Goal: Task Accomplishment & Management: Complete application form

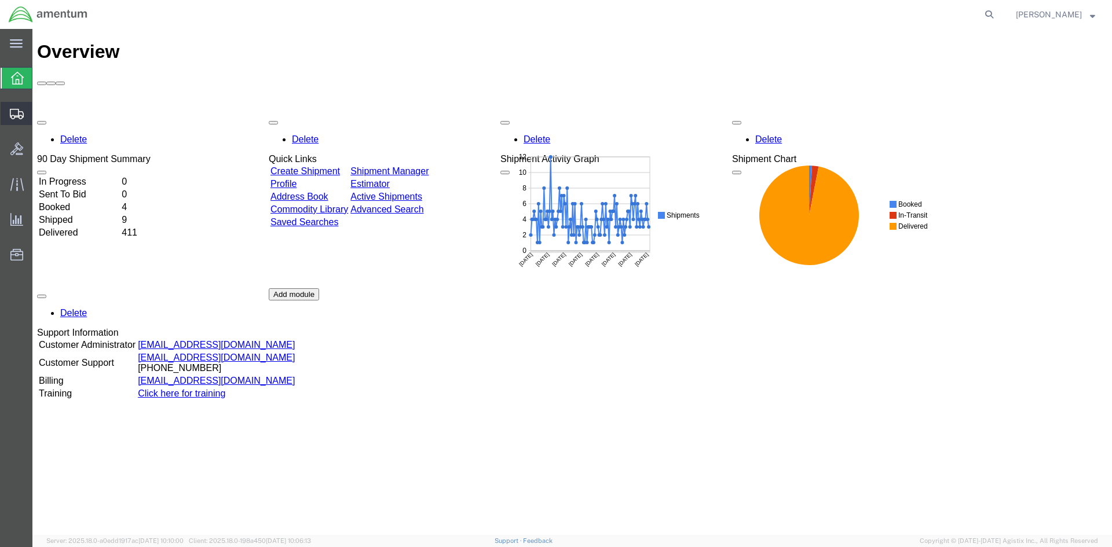
click at [23, 113] on icon at bounding box center [17, 114] width 14 height 10
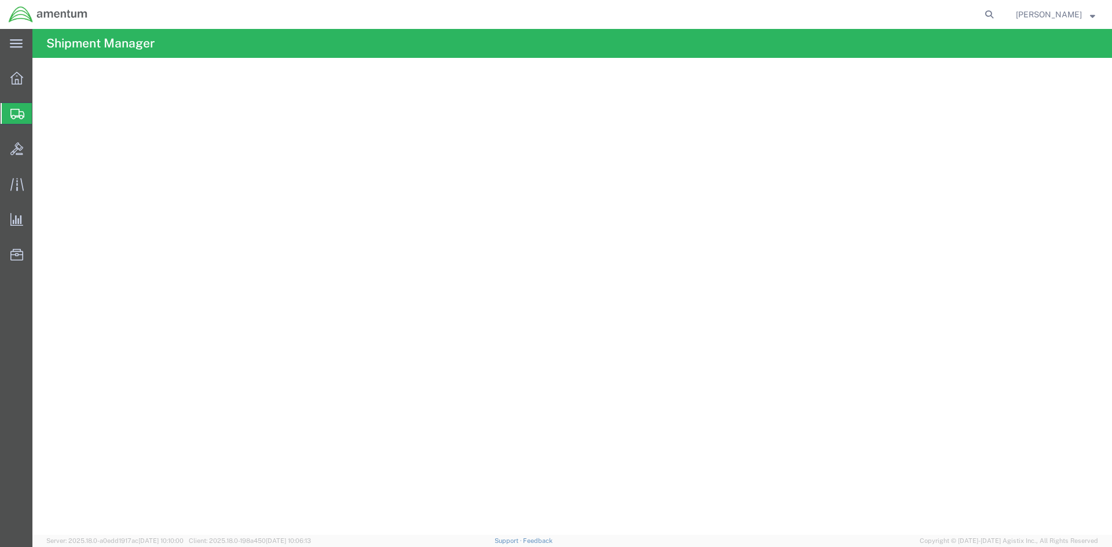
click at [0, 0] on span "Create Shipment" at bounding box center [0, 0] width 0 height 0
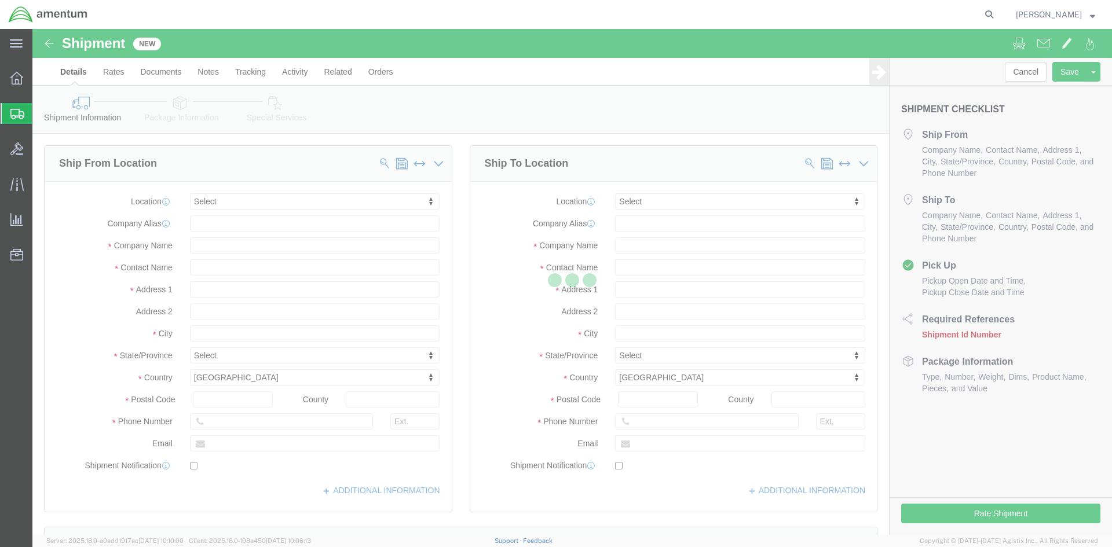
select select
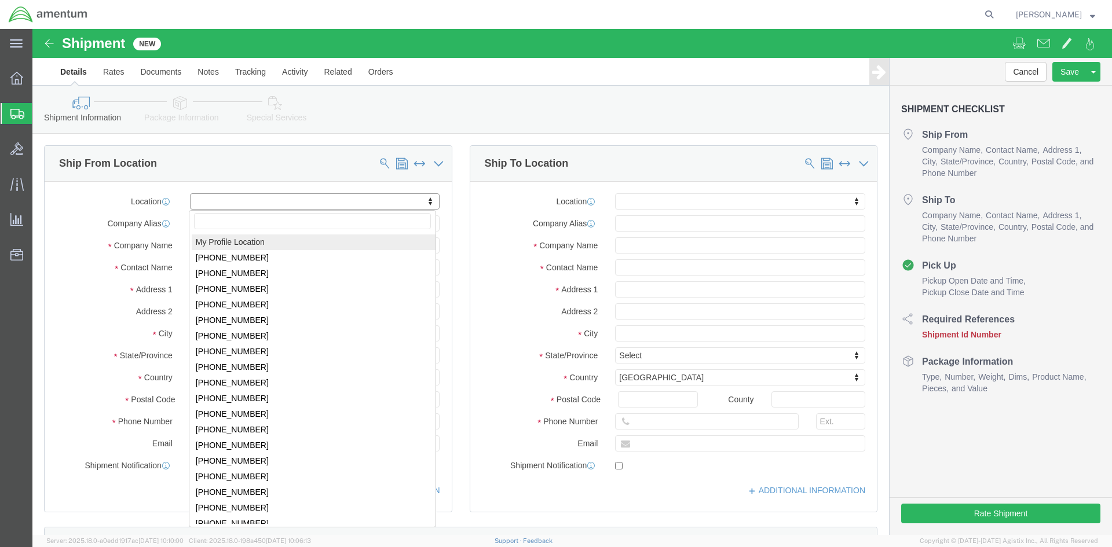
select select "MYPROFILE"
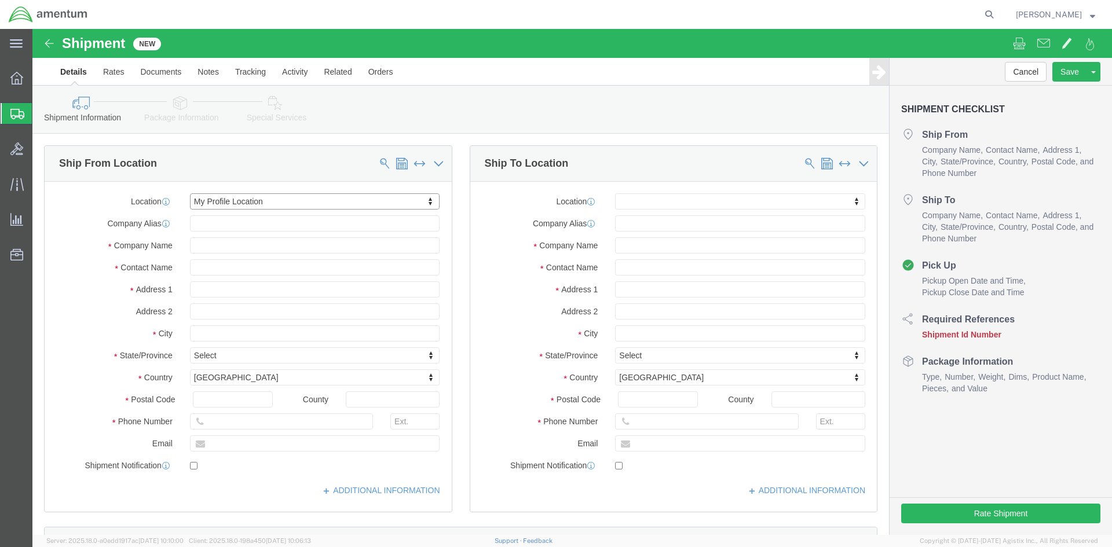
select select "CA"
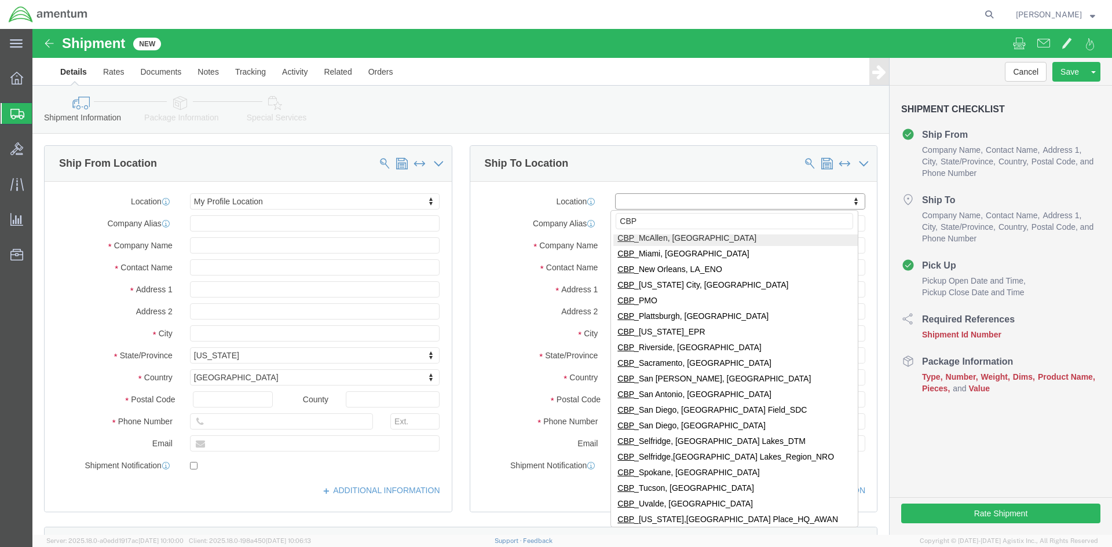
scroll to position [336, 0]
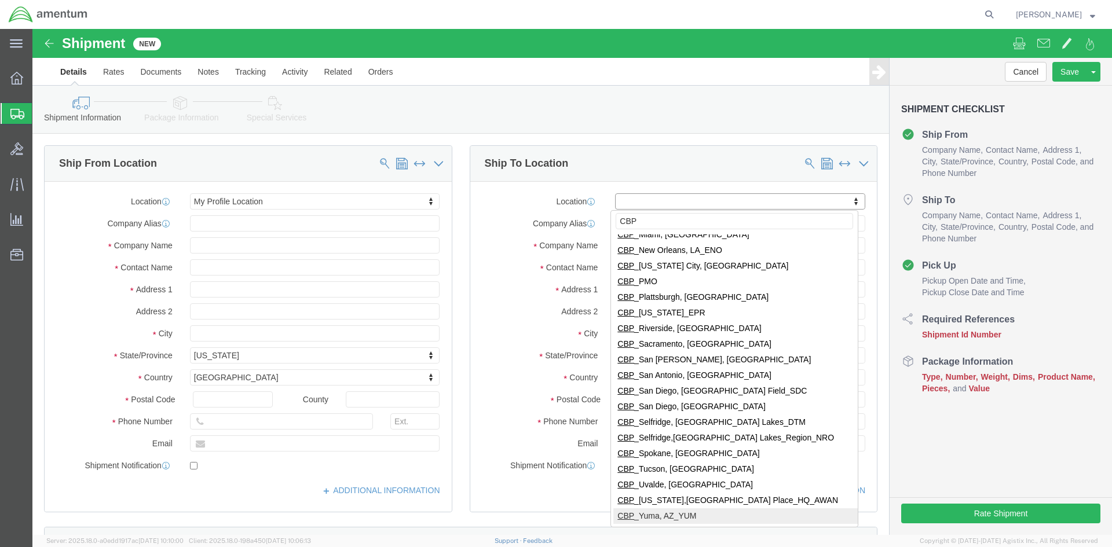
type input "CBP"
select select "49951"
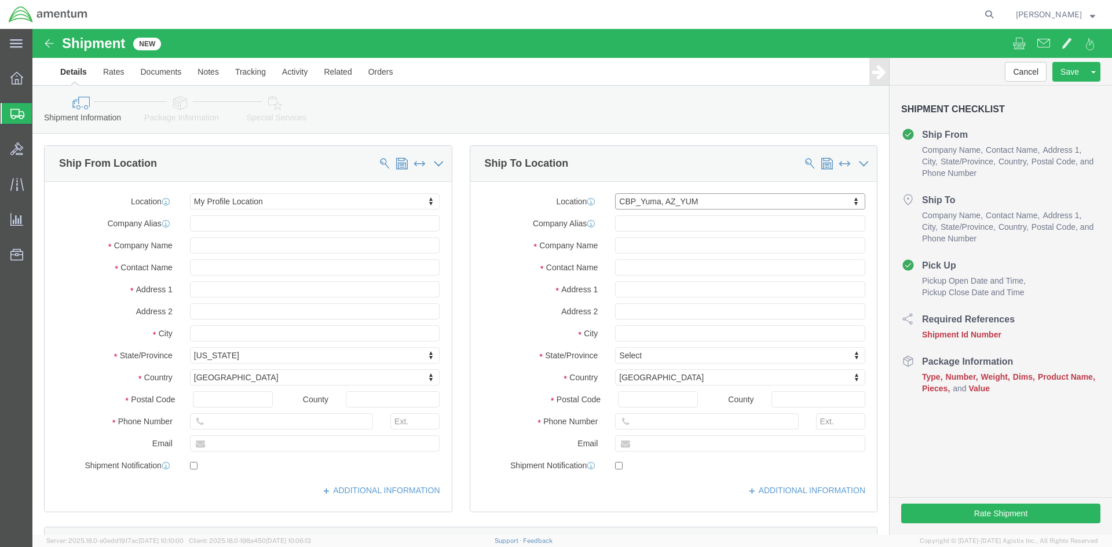
select select "AZ"
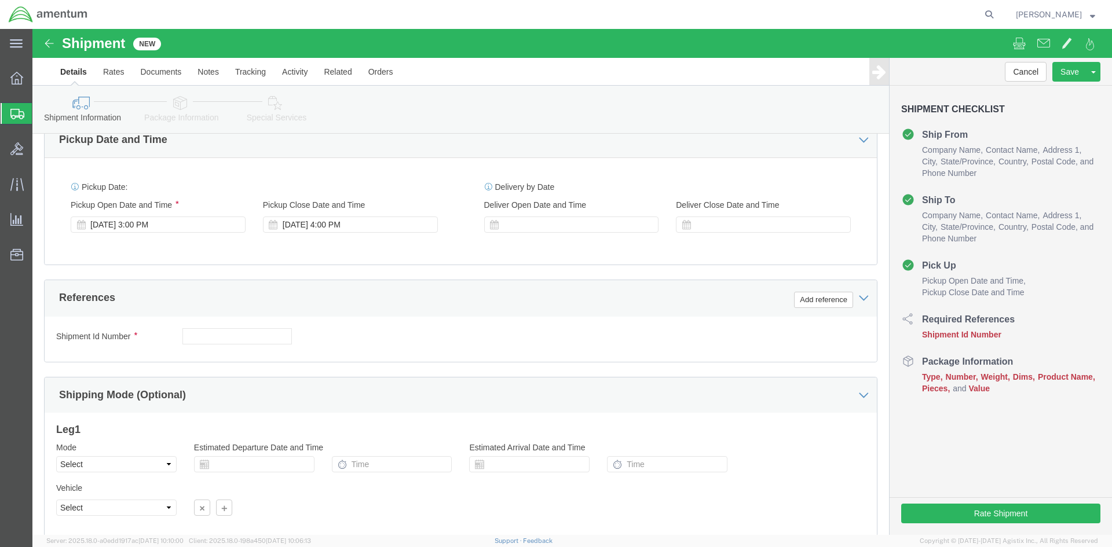
scroll to position [463, 0]
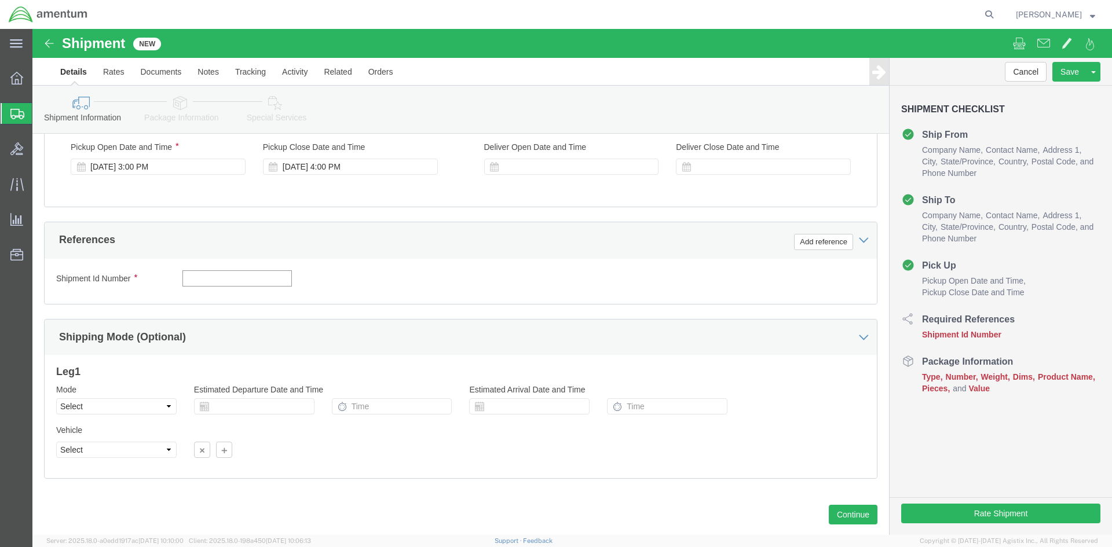
click input "text"
type input "USAGE 328994"
click button "Add reference"
click select "Select Account Type Activity ID Airline Appointment Number ASN Batch Request # …"
select select "DEPT"
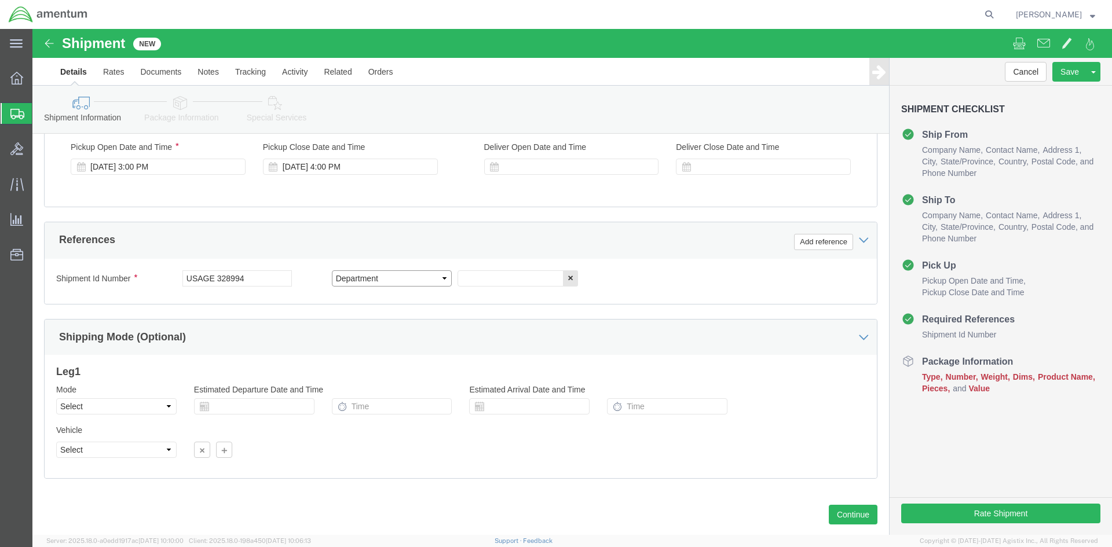
click select "Select Account Type Activity ID Airline Appointment Number ASN Batch Request # …"
click input "text"
type input "CBP"
click button "Add reference"
click select "Select Account Type Activity ID Airline Appointment Number ASN Batch Request # …"
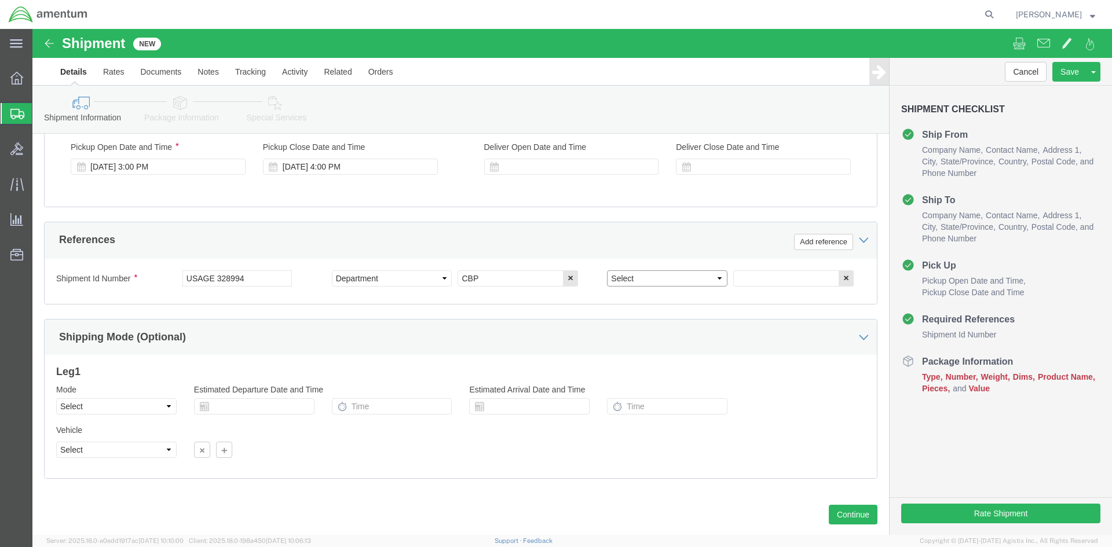
select select "PROJNUM"
click select "Select Account Type Activity ID Airline Appointment Number ASN Batch Request # …"
click input "text"
type input "6118.03.03.2219.000.SDC.0000"
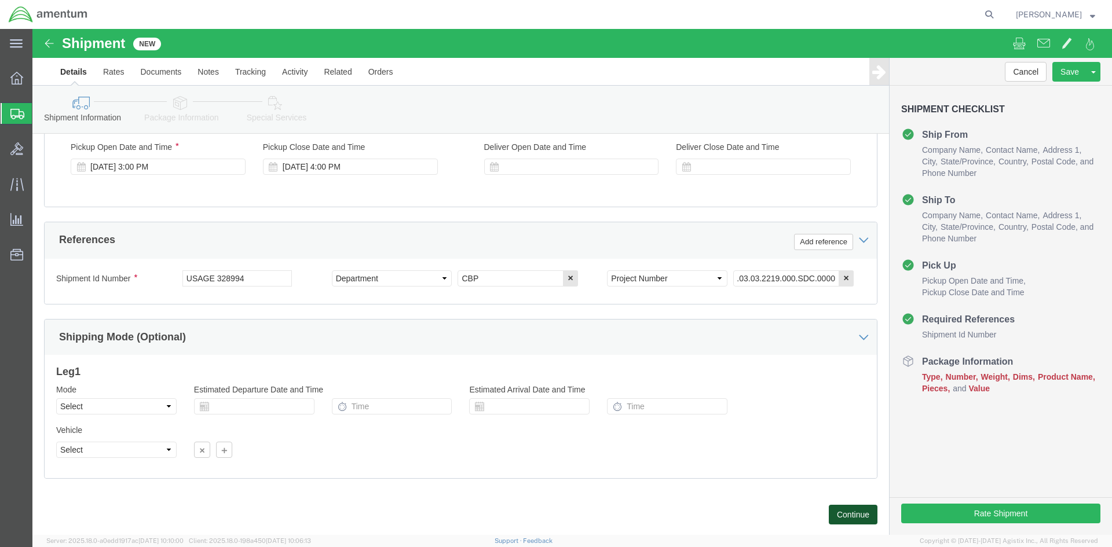
click button "Continue"
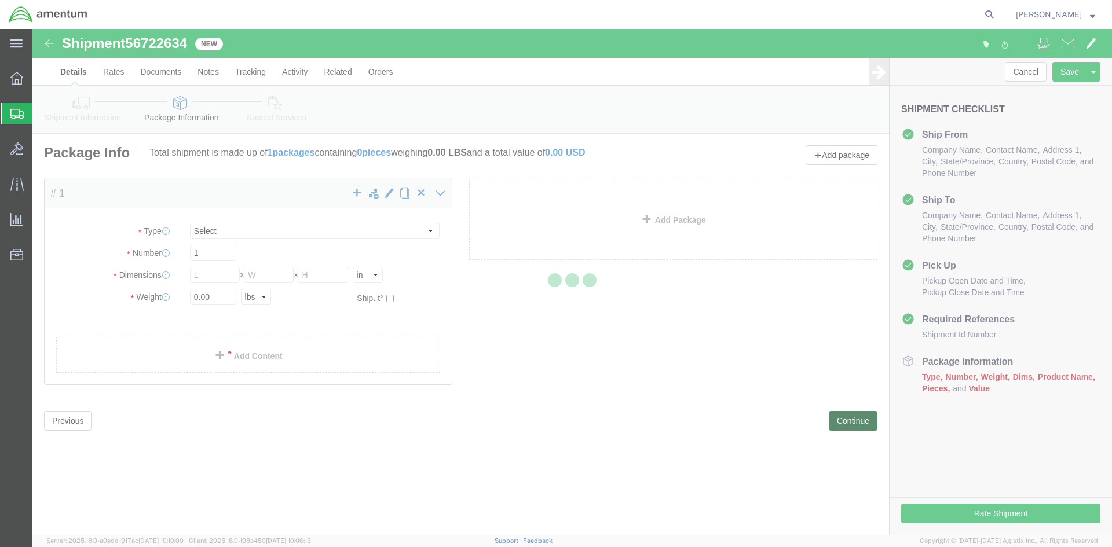
select select "CBOX"
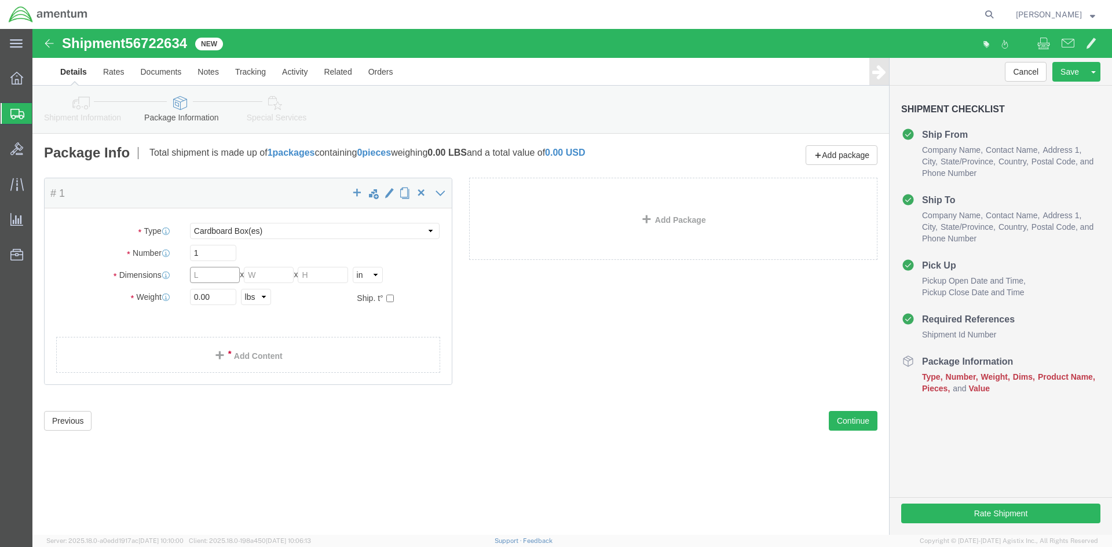
click input "text"
type input "12"
type input "9"
type input "6"
click input "0.00"
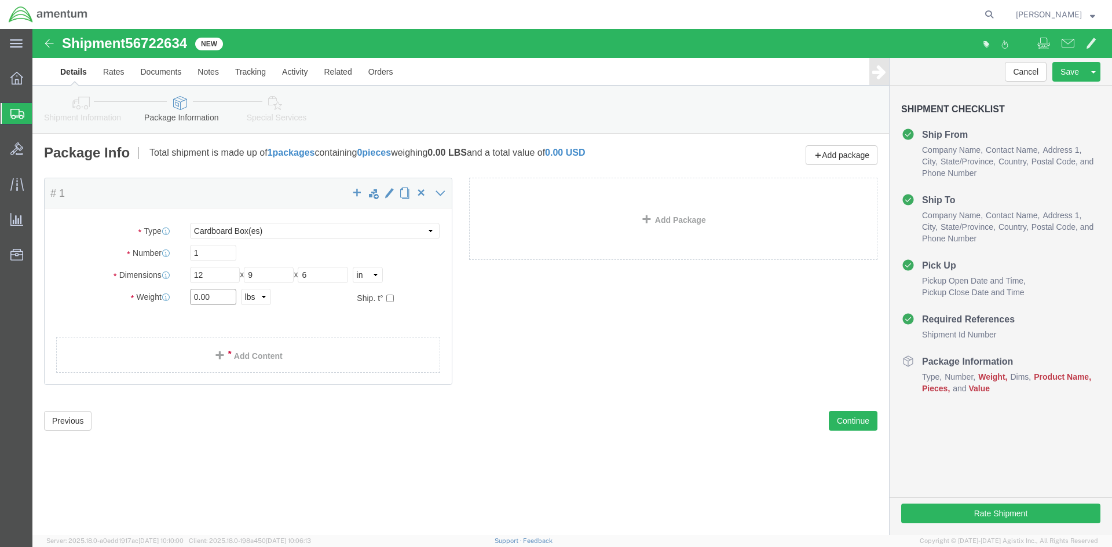
click input "0.00"
type input "2"
click div "Package Type Select BCK Boxes Bale(s) Basket(s) Bolt(s) Bottle(s) Buckets Bulk …"
click link "Add Content"
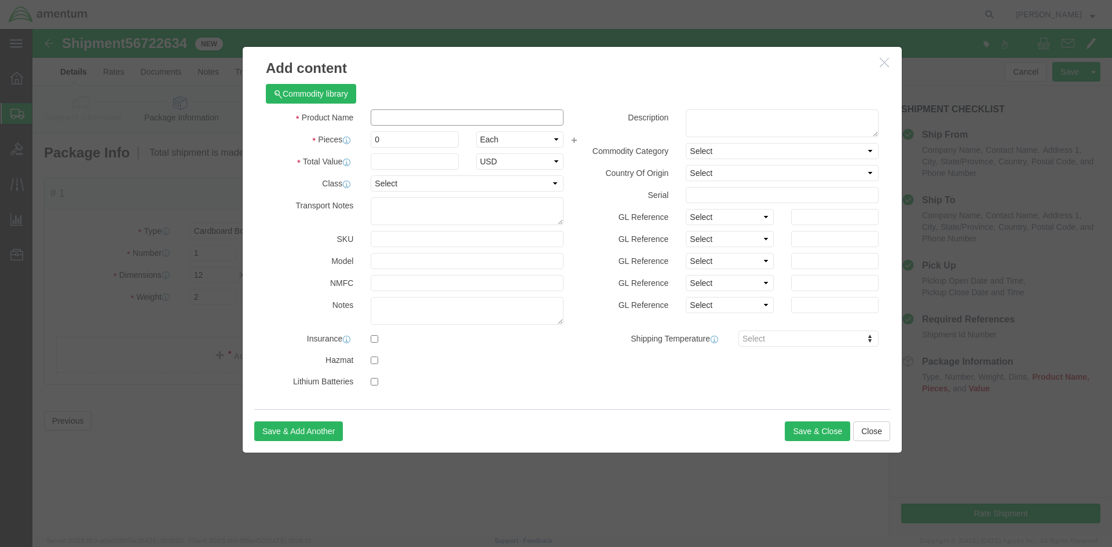
click input "text"
type input "Hydraulic Filter"
type input "1"
type input "250.00"
click button "Save & Close"
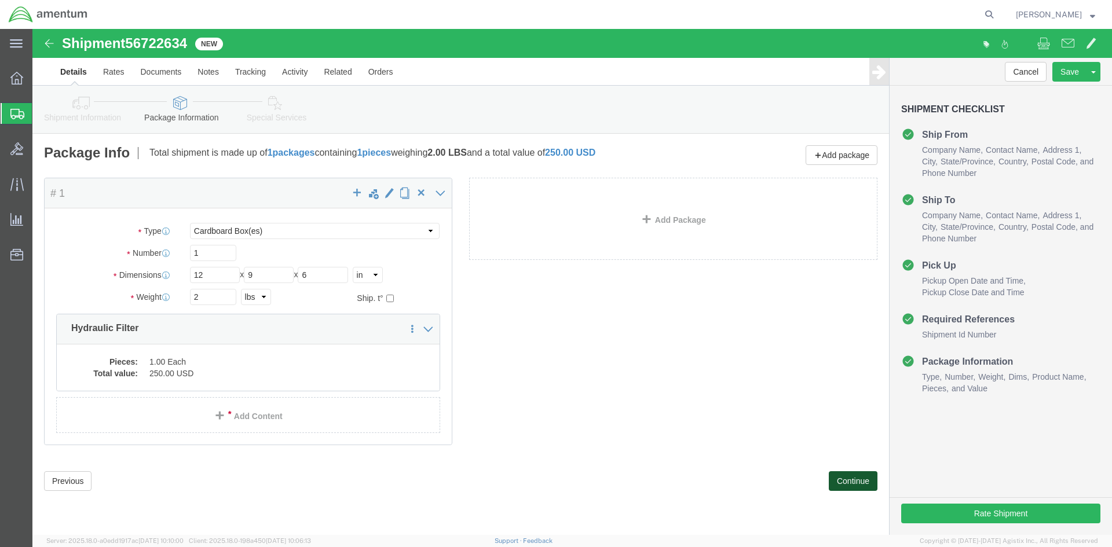
click button "Continue"
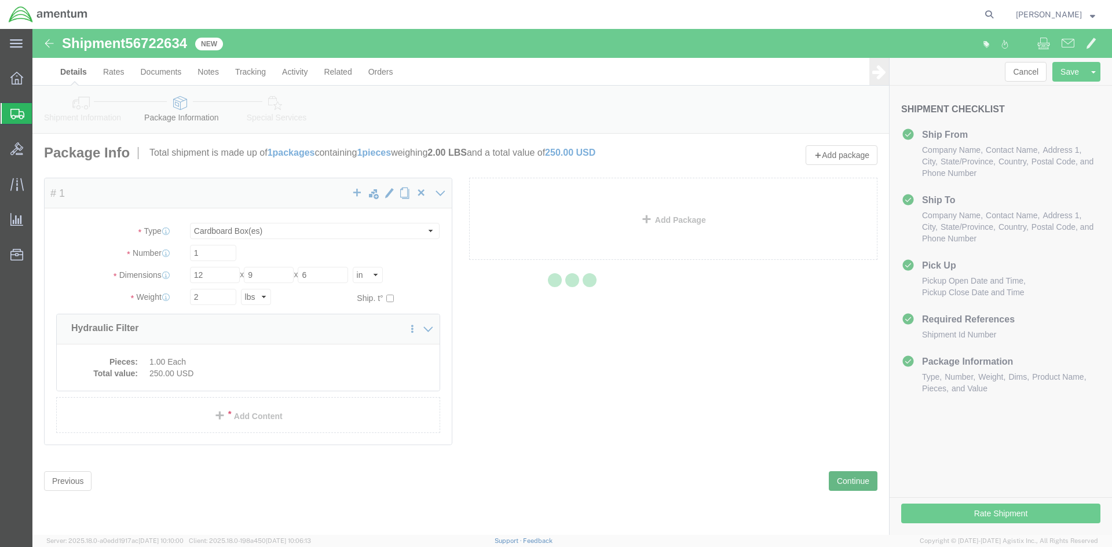
select select
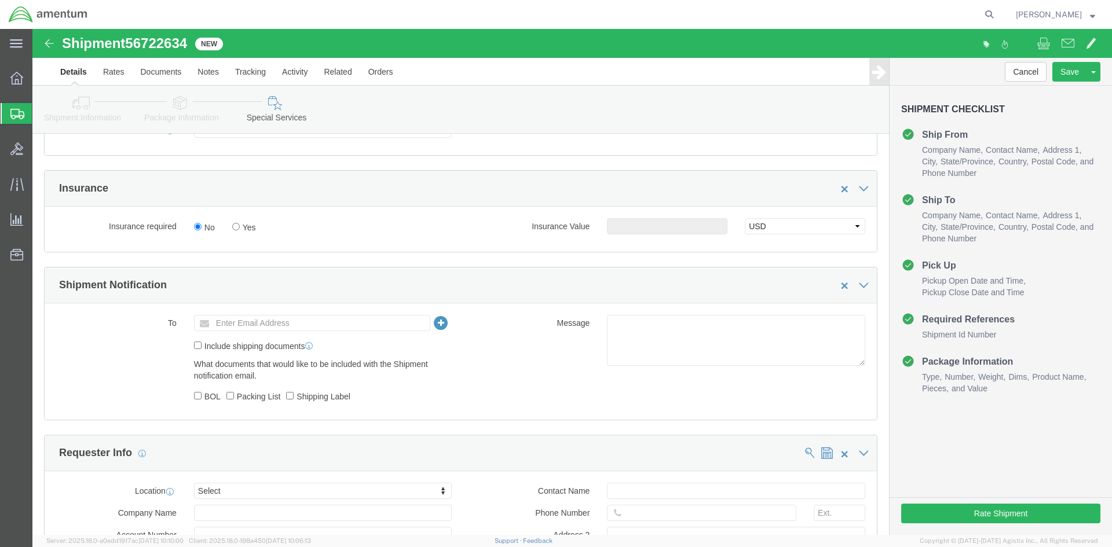
scroll to position [695, 0]
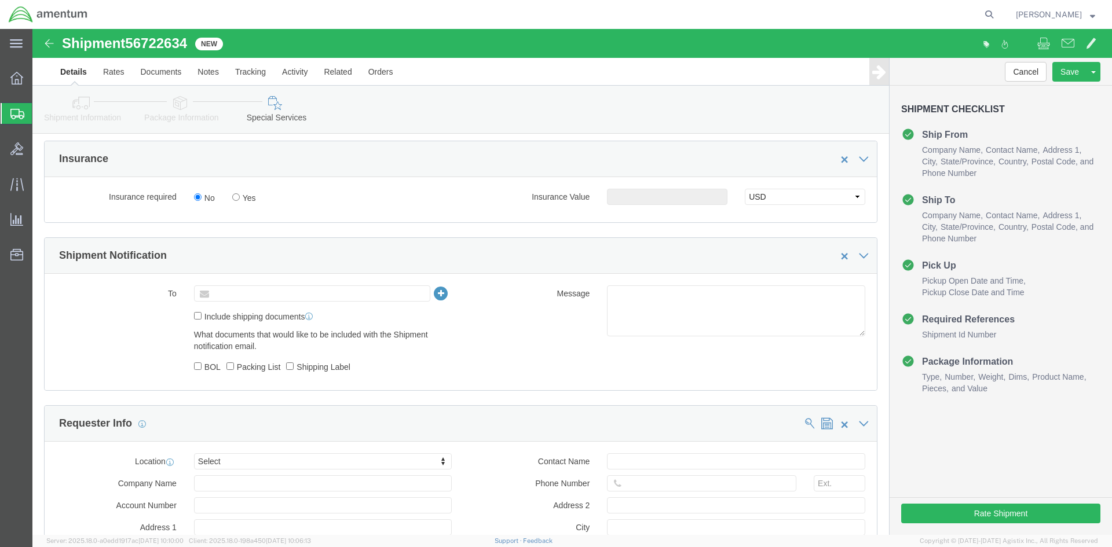
click input "text"
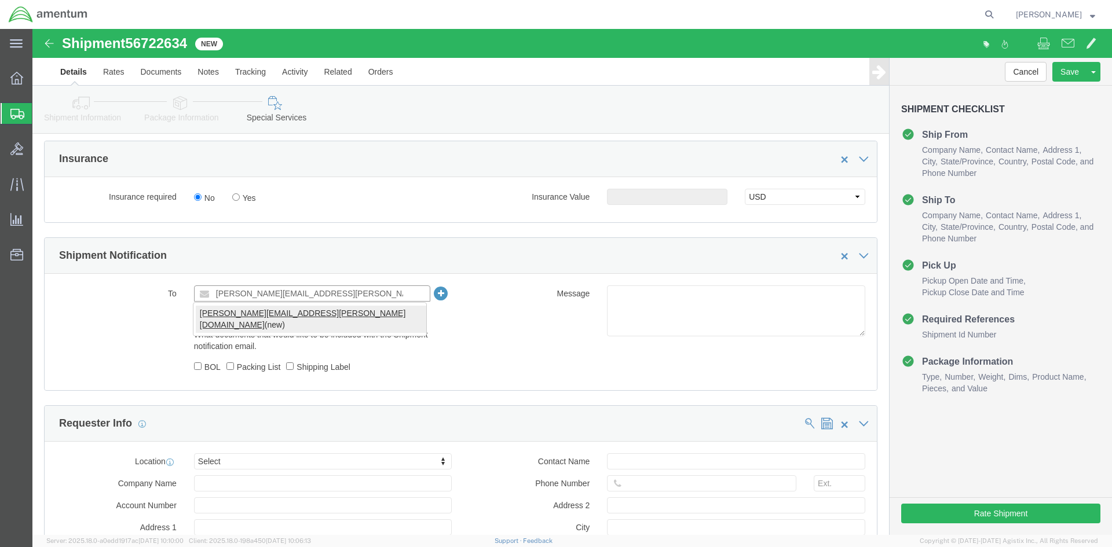
type input "[PERSON_NAME][EMAIL_ADDRESS][PERSON_NAME][DOMAIN_NAME]"
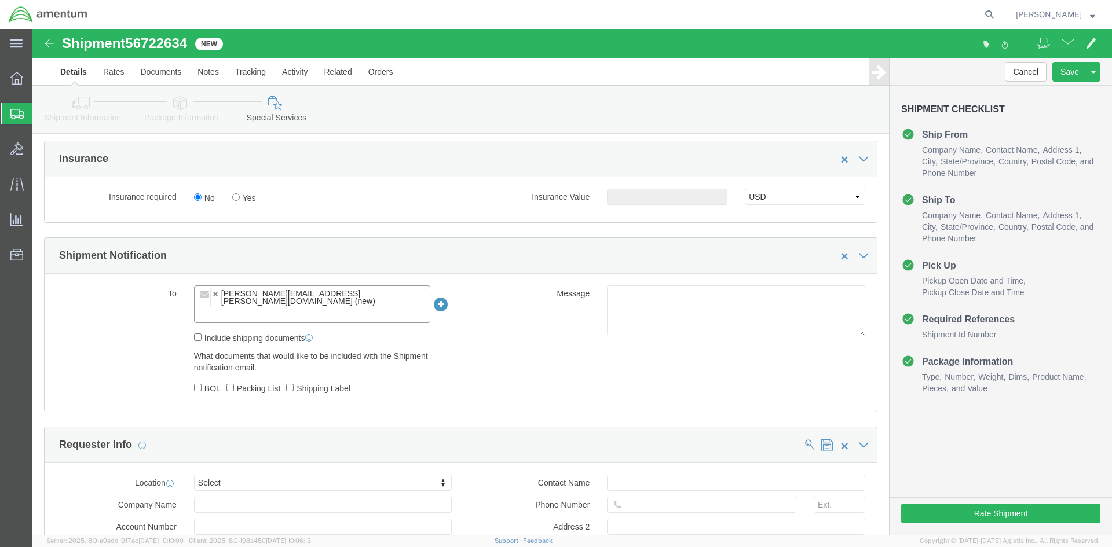
click label "Include shipping documents"
click input "Include shipping documents"
checkbox input "true"
click button "Rate Shipment"
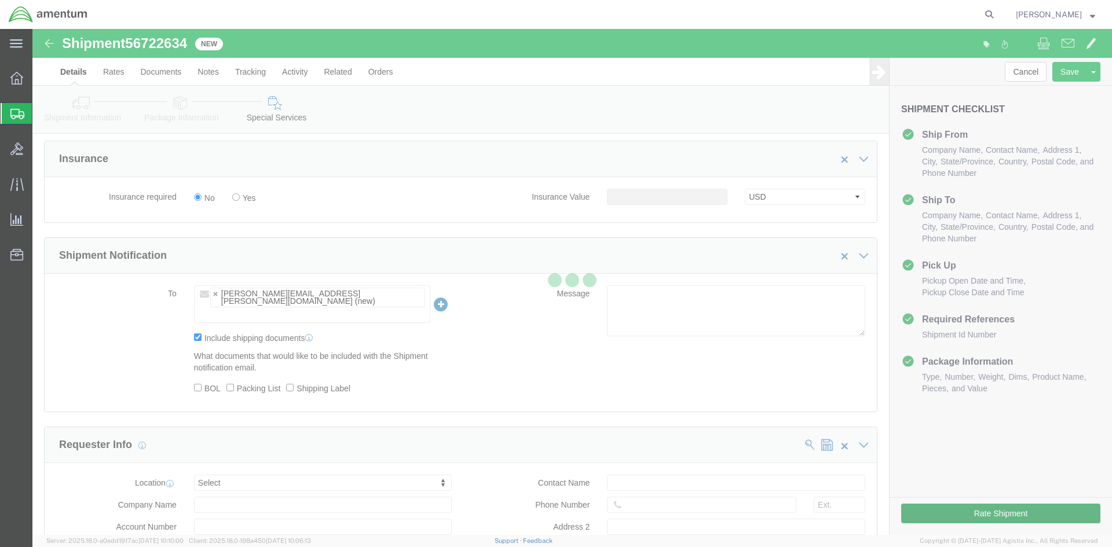
select select "49947"
select select "49951"
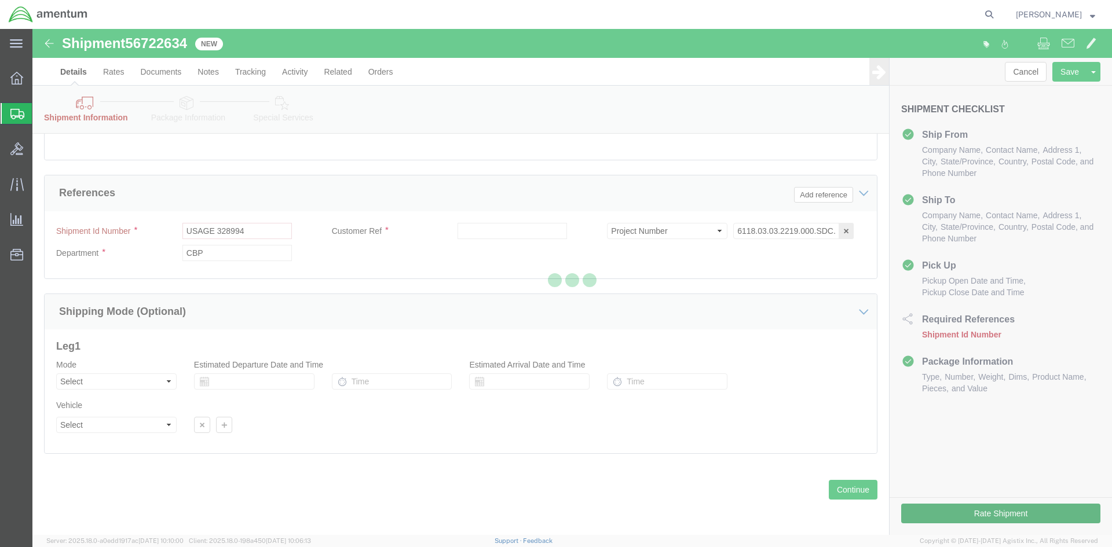
scroll to position [558, 0]
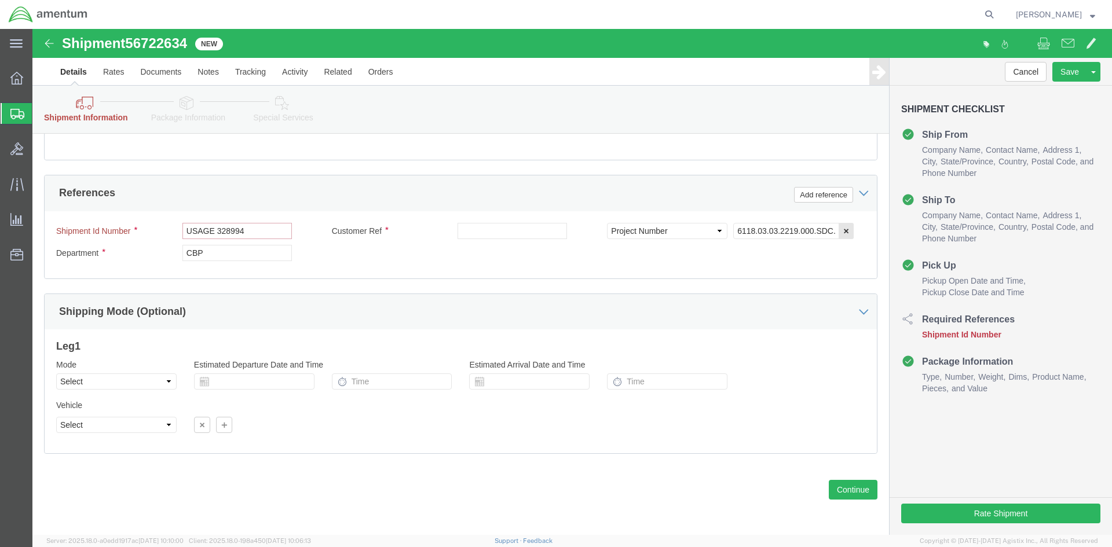
click input "USAGE 328994"
click input "text"
paste input "USAGE 328994"
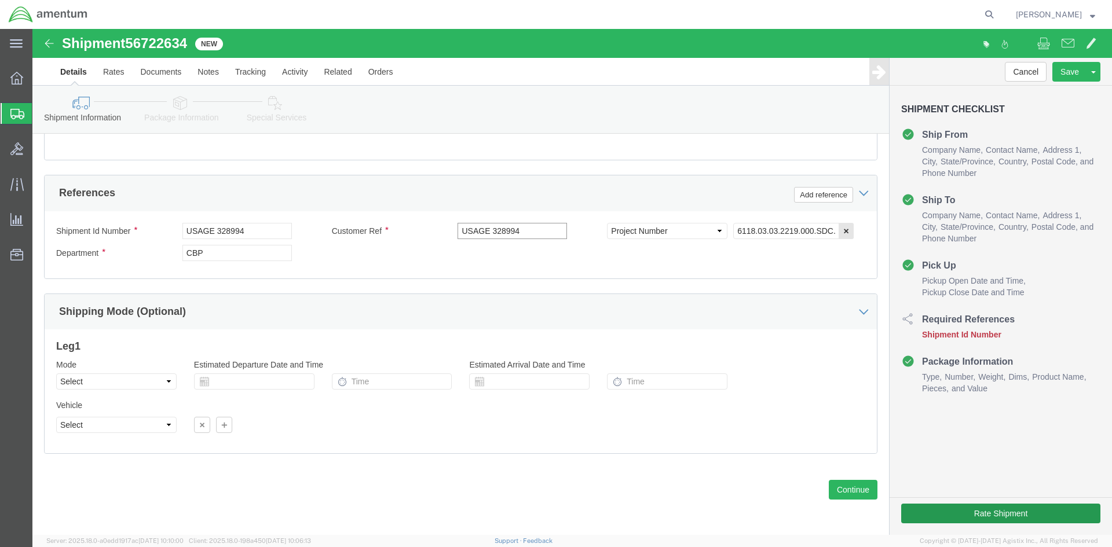
type input "USAGE 328994"
click button "Rate Shipment"
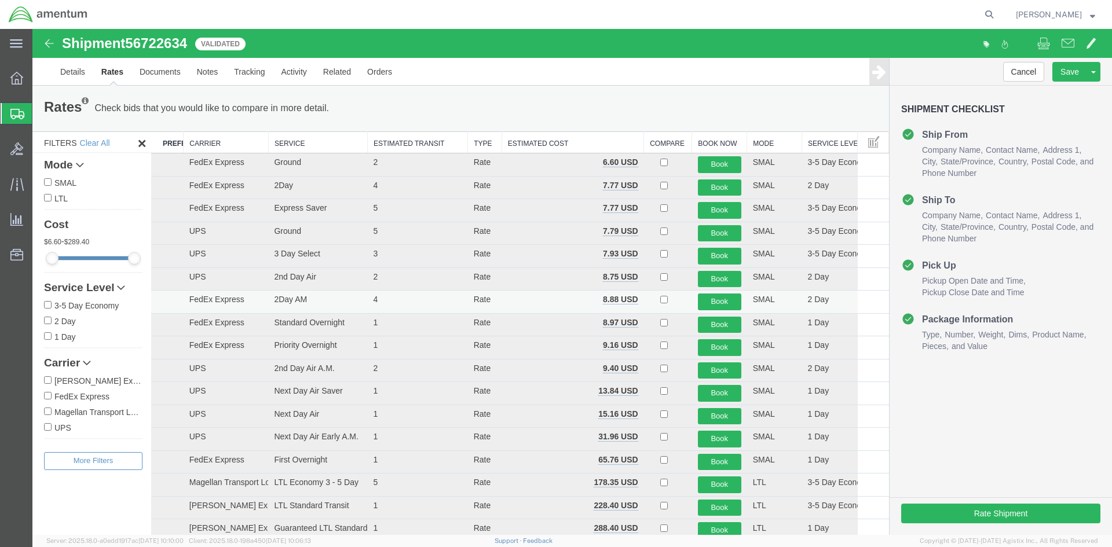
scroll to position [0, 0]
click at [82, 73] on link "Details" at bounding box center [72, 72] width 41 height 28
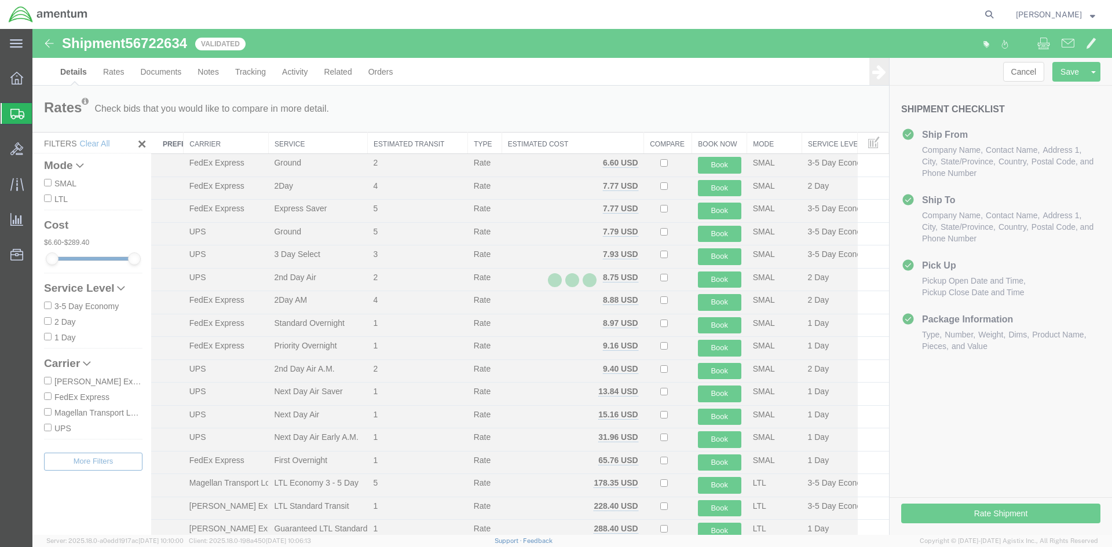
select select "49947"
select select "49951"
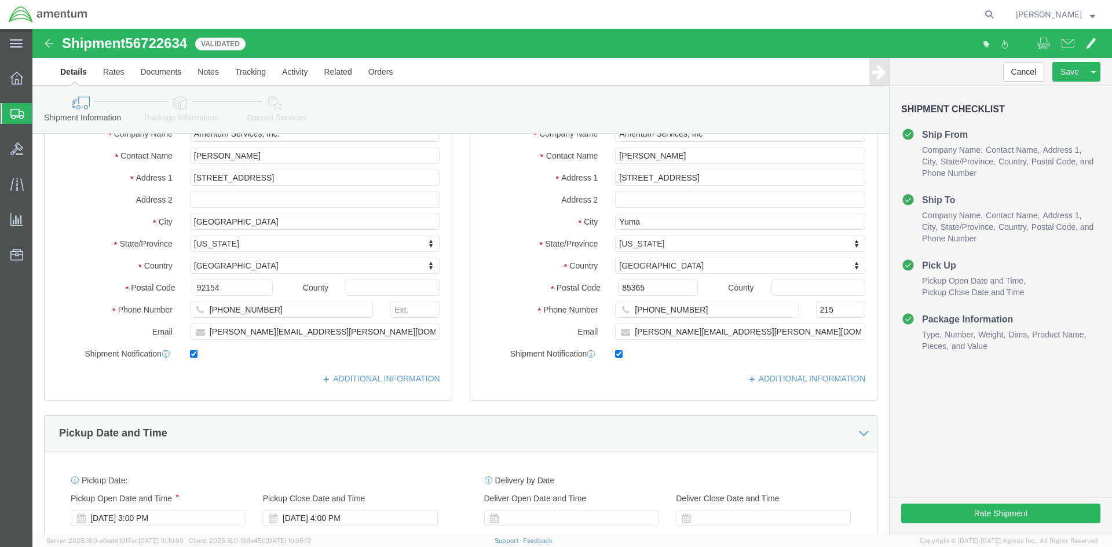
scroll to position [290, 0]
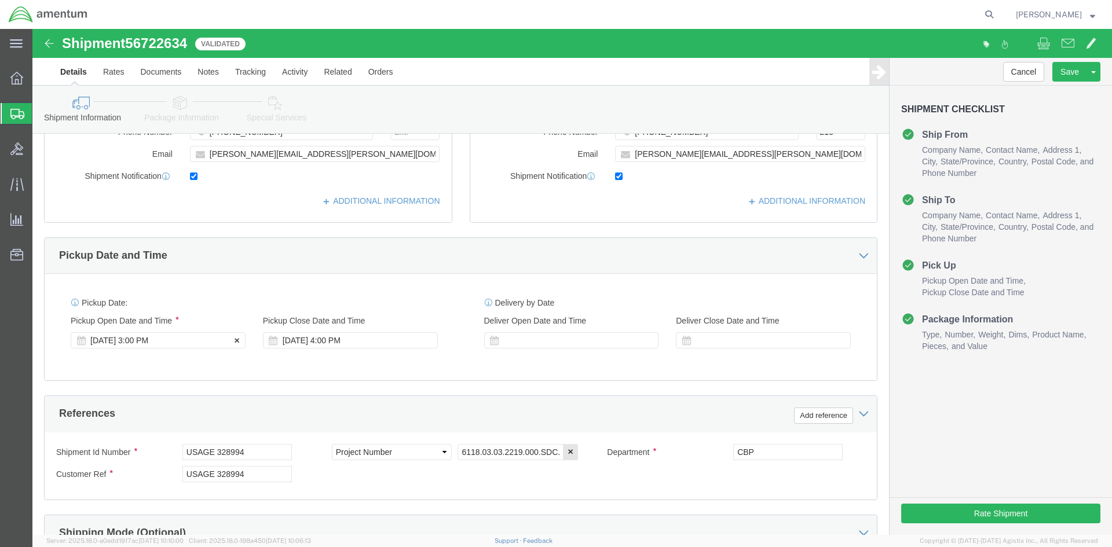
click div "[DATE] 3:00 PM"
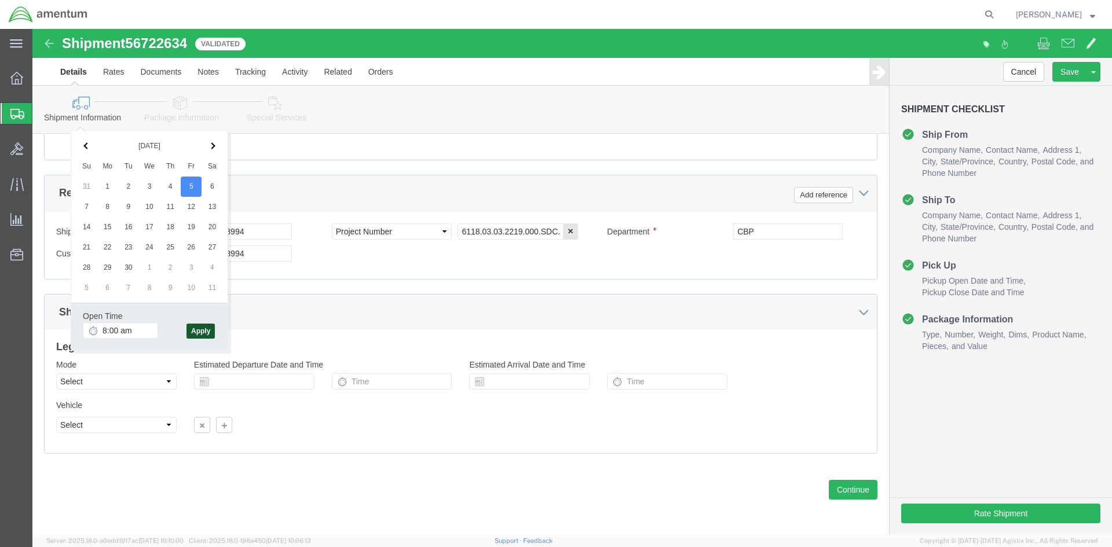
type input "8:00 AM"
click button "Apply"
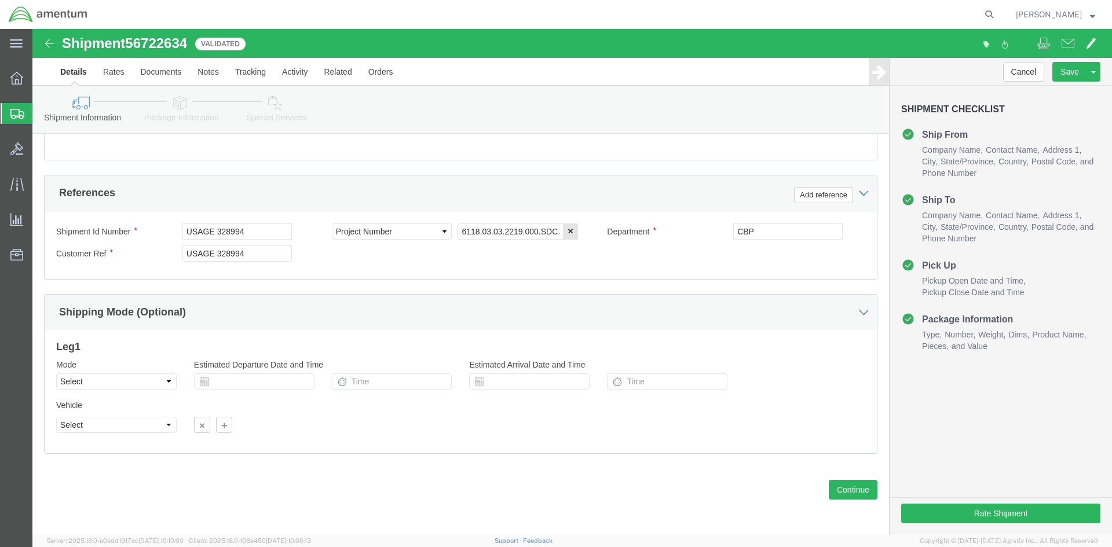
scroll to position [221, 0]
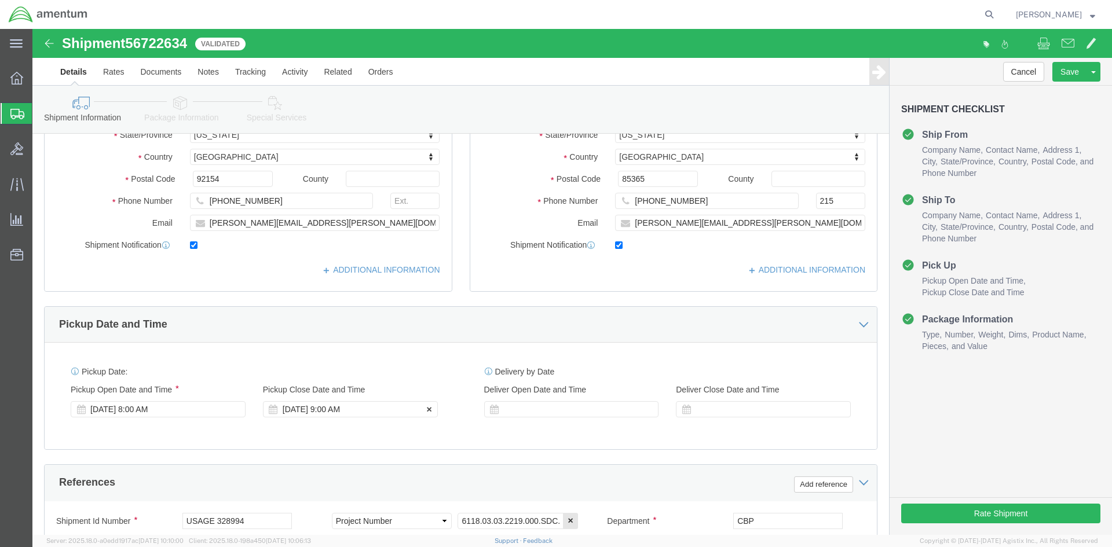
click div "[DATE] 9:00 AM"
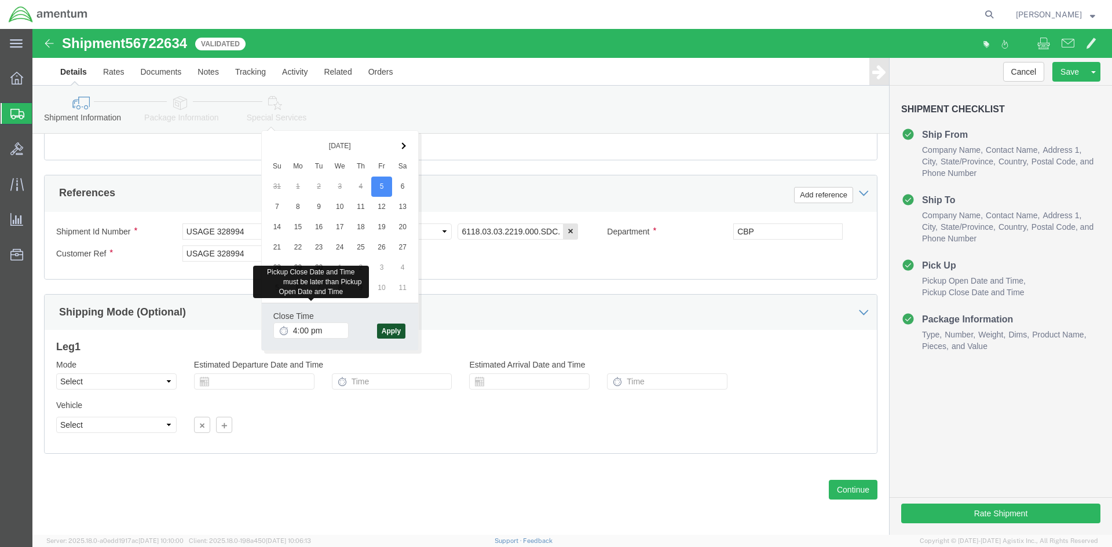
type input "4:00 PM"
click button "Apply"
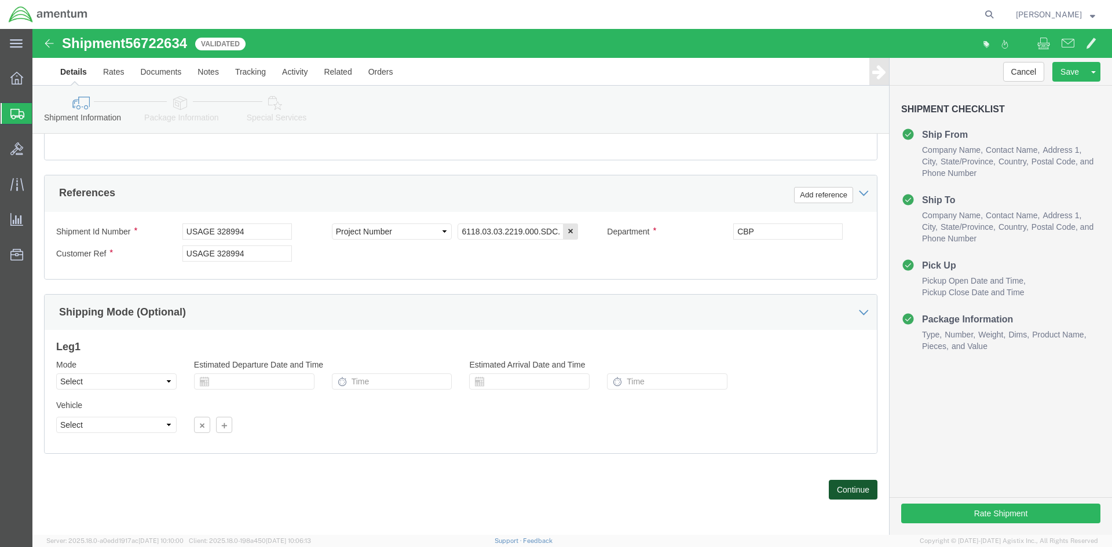
click button "Continue"
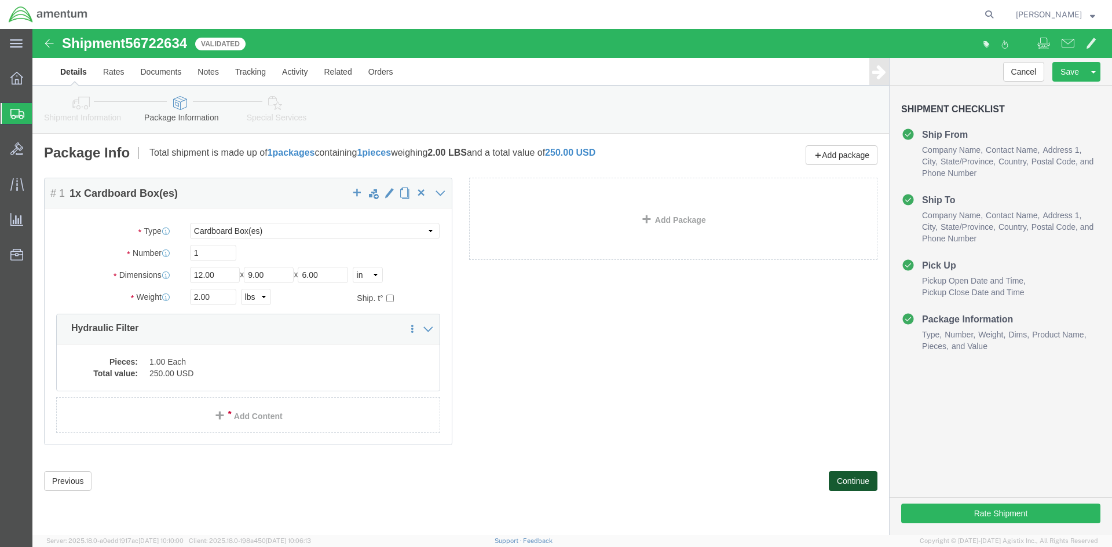
scroll to position [0, 0]
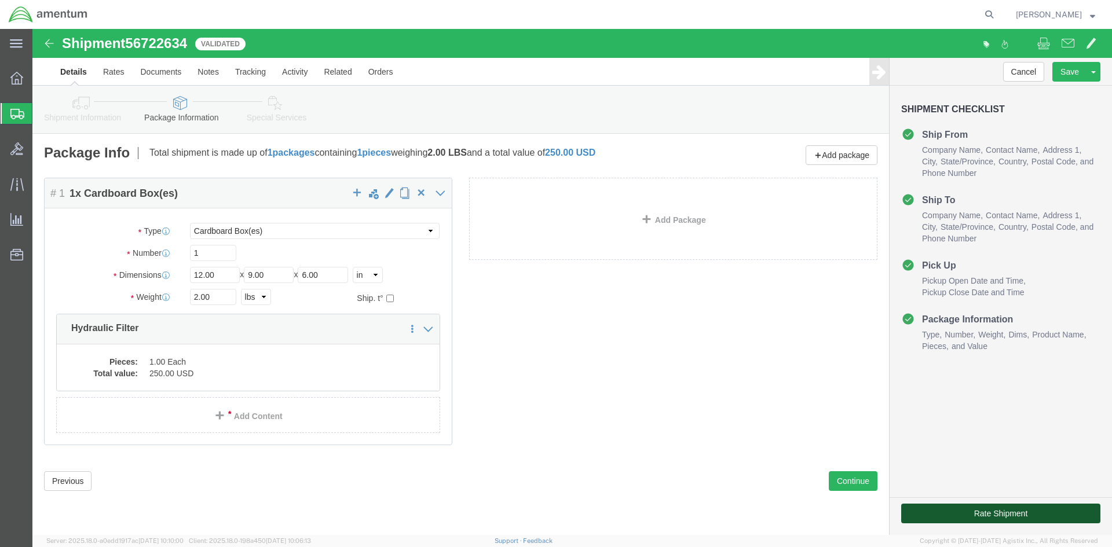
click button "Rate Shipment"
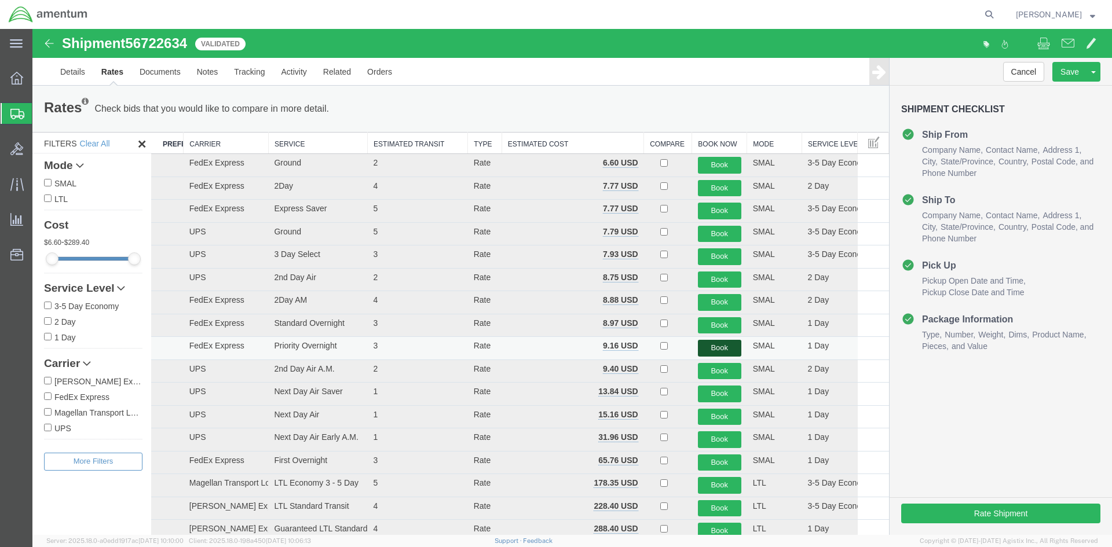
click at [708, 345] on button "Book" at bounding box center [719, 348] width 43 height 17
